Goal: Transaction & Acquisition: Purchase product/service

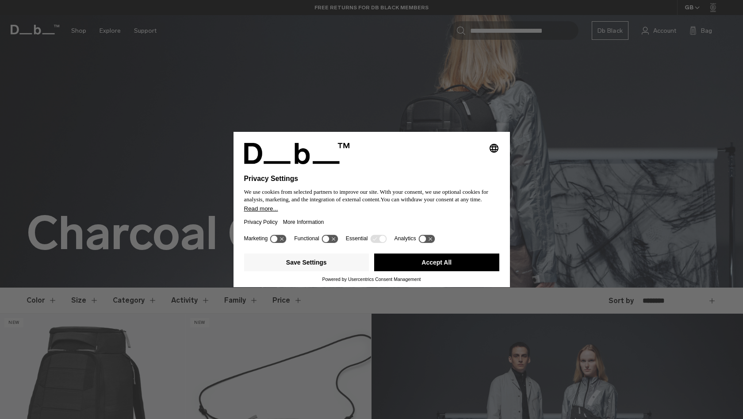
click at [414, 265] on button "Accept All" at bounding box center [436, 262] width 125 height 18
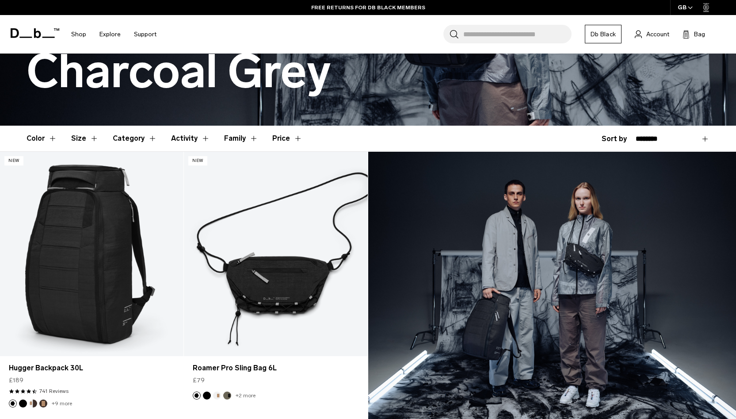
scroll to position [161, 0]
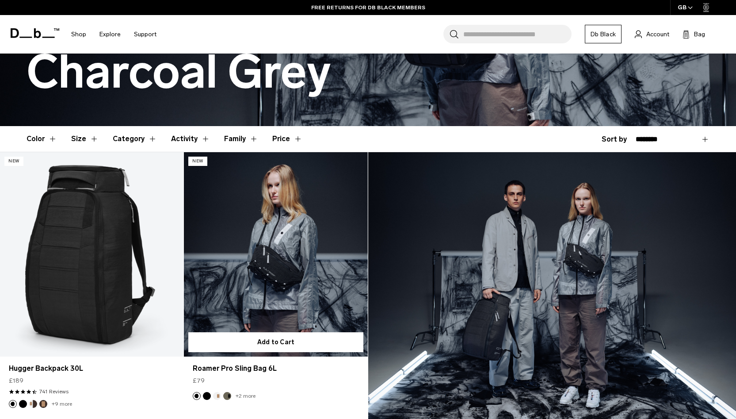
click at [302, 297] on link "Roamer Pro Sling Bag 6L" at bounding box center [275, 254] width 183 height 204
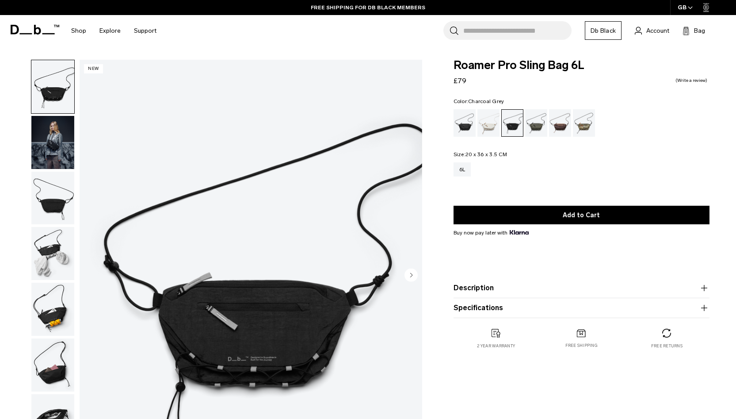
click at [54, 160] on img "button" at bounding box center [52, 142] width 43 height 53
